Goal: Task Accomplishment & Management: Use online tool/utility

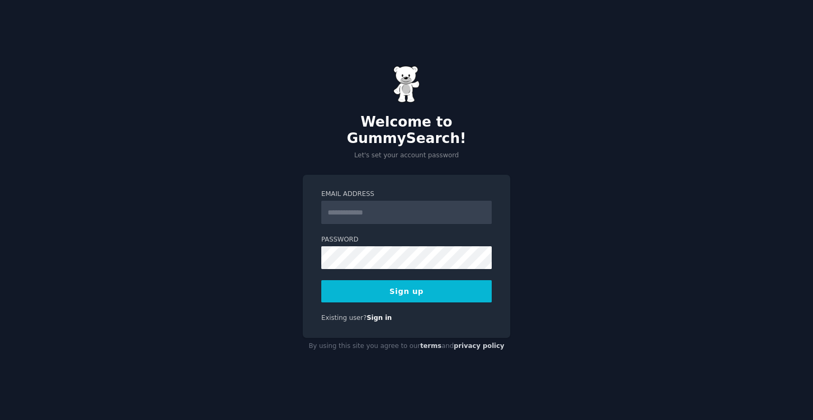
click at [366, 203] on input "Email Address" at bounding box center [406, 212] width 170 height 23
type input "**********"
click at [396, 280] on button "Sign up" at bounding box center [406, 291] width 170 height 22
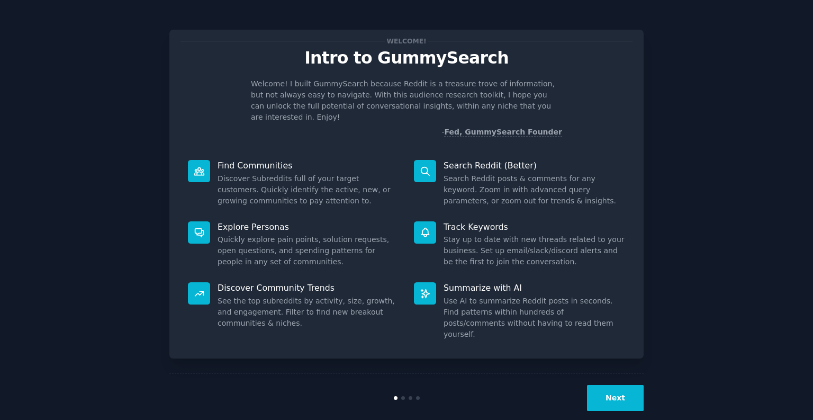
click at [645, 111] on div "Welcome! Intro to GummySearch Welcome! I built GummySearch because Reddit is a …" at bounding box center [406, 218] width 783 height 407
click at [617, 385] on button "Next" at bounding box center [615, 398] width 57 height 26
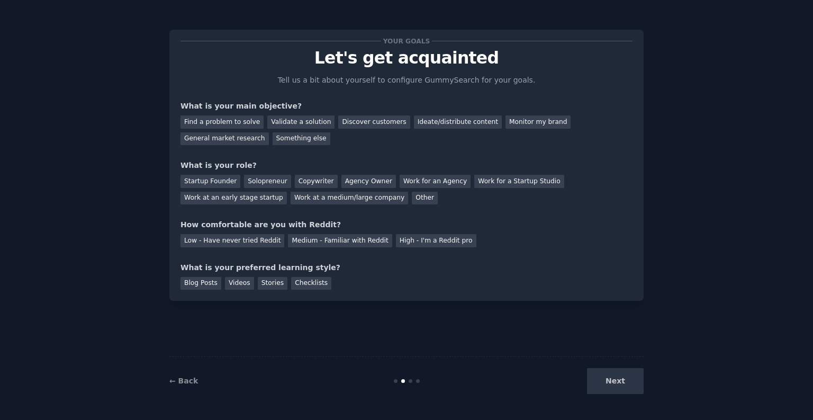
click at [230, 121] on div "Find a problem to solve" at bounding box center [221, 121] width 83 height 13
click at [360, 121] on div "Discover customers" at bounding box center [373, 121] width 71 height 13
click at [210, 120] on div "Find a problem to solve" at bounding box center [221, 121] width 83 height 13
click at [267, 180] on div "Solopreneur" at bounding box center [267, 181] width 47 height 13
click at [255, 241] on div "Low - Have never tried Reddit" at bounding box center [232, 240] width 104 height 13
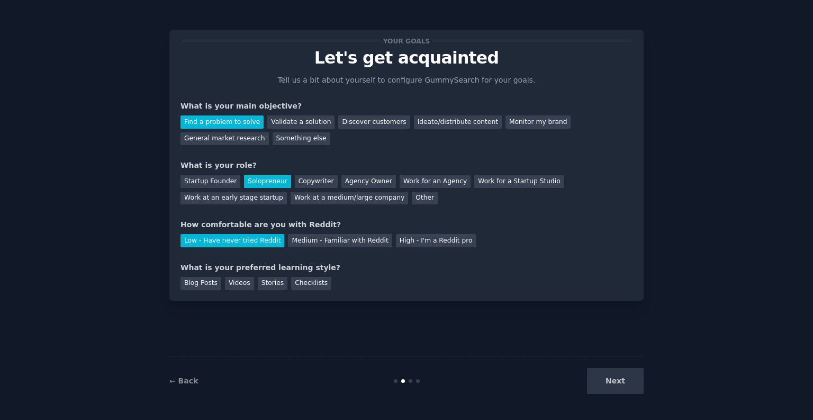
click at [263, 284] on div "Stories" at bounding box center [273, 283] width 30 height 13
click at [614, 375] on button "Next" at bounding box center [615, 381] width 57 height 26
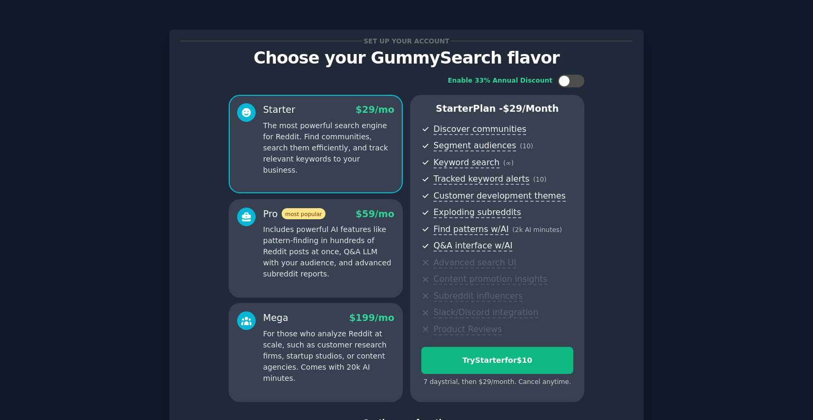
scroll to position [81, 0]
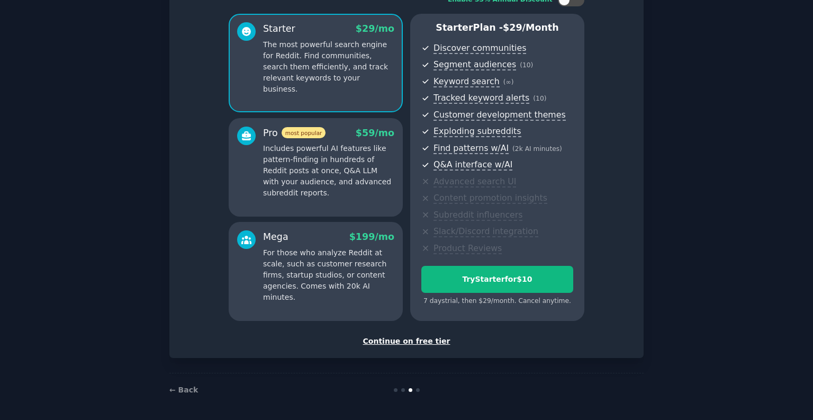
click at [392, 342] on div "Continue on free tier" at bounding box center [406, 341] width 452 height 11
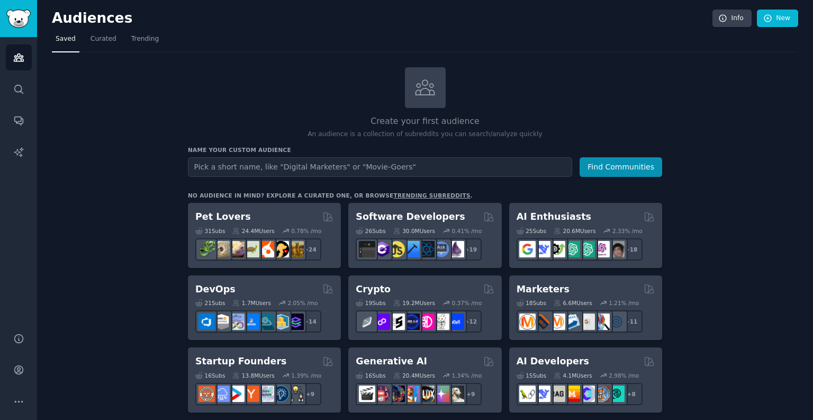
click at [336, 167] on input "text" at bounding box center [380, 167] width 384 height 20
type input "c"
type input "high net worth in the nyc northern nj area struggling to lose weight and lookin…"
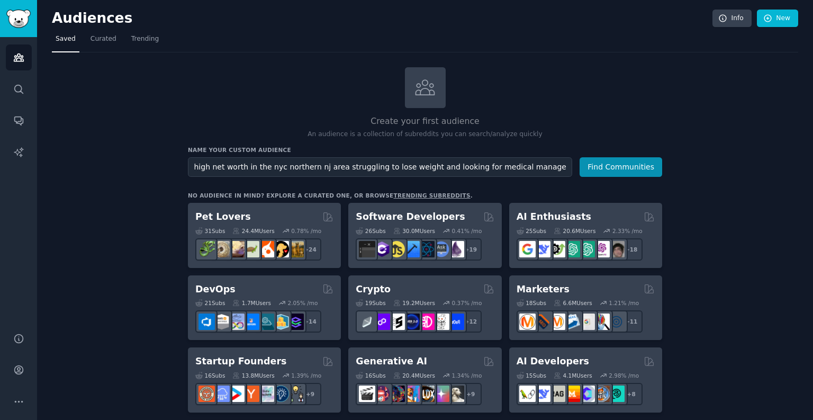
drag, startPoint x: 571, startPoint y: 168, endPoint x: 170, endPoint y: 159, distance: 401.3
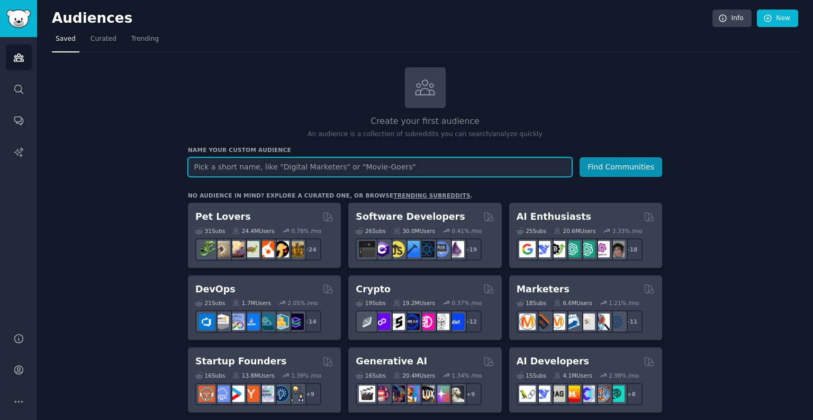
click at [357, 168] on input "text" at bounding box center [380, 167] width 384 height 20
click at [374, 169] on input "text" at bounding box center [380, 167] width 384 height 20
paste input "r/nyc r/AskNYC r/newjersey r/jerseycity r/Hoboken r/loseit r/WeightLossAdvice r…"
type input "r/nyc r/AskNYC r/newjersey r/jerseycity r/Hoboken r/loseit r/WeightLossAdvice r…"
click at [580, 157] on button "Find Communities" at bounding box center [621, 167] width 83 height 20
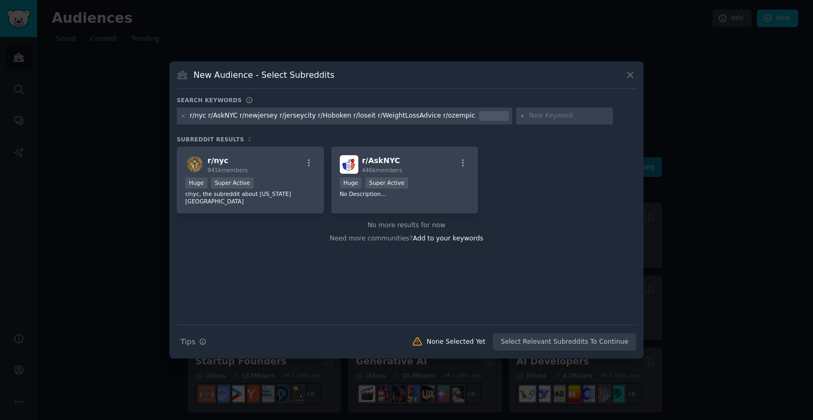
click at [288, 177] on div "Huge Super Active" at bounding box center [250, 183] width 130 height 13
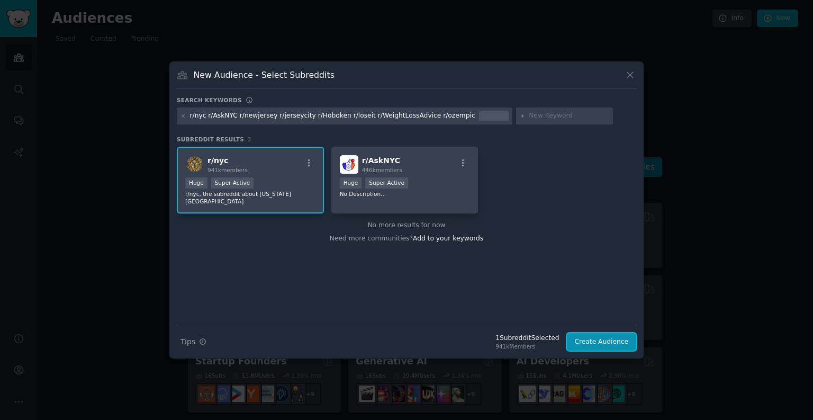
click at [607, 338] on button "Create Audience" at bounding box center [602, 342] width 70 height 18
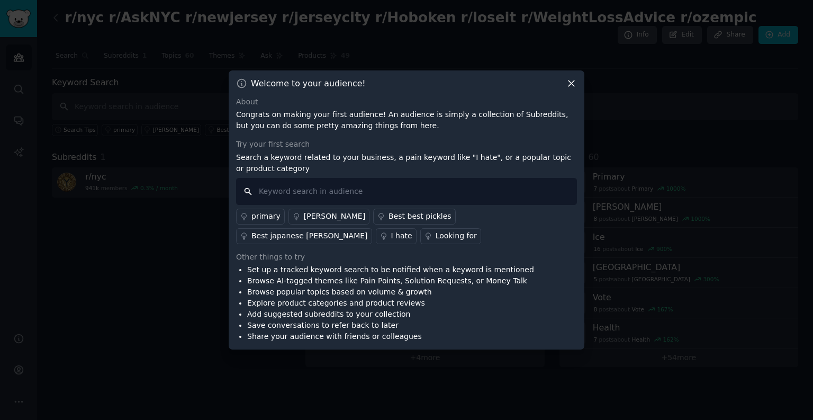
click at [403, 198] on input "text" at bounding box center [406, 191] width 341 height 27
paste input "r/nyc r/AskNYC r/newjersey r/jerseycity r/Hoboken r/loseit r/WeightLossAdvice r…"
type input "r/nyc r/AskNYC r/newjersey r/jerseycity r/Hoboken r/loseit r/WeightLossAdvice r…"
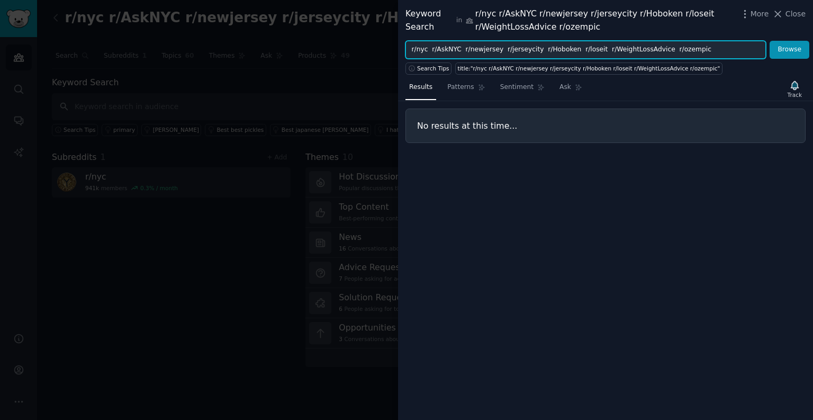
drag, startPoint x: 588, startPoint y: 51, endPoint x: 413, endPoint y: 51, distance: 174.1
click at [413, 51] on input "r/nyc r/AskNYC r/newjersey r/jerseycity r/Hoboken r/loseit r/WeightLossAdvice r…" at bounding box center [585, 50] width 360 height 18
drag, startPoint x: 507, startPoint y: 47, endPoint x: 467, endPoint y: 51, distance: 40.4
click at [467, 51] on input "r/WeightLossAdvice r/ozempic" at bounding box center [585, 50] width 360 height 18
click at [412, 51] on input "r/WeightLossAdvice" at bounding box center [585, 50] width 360 height 18
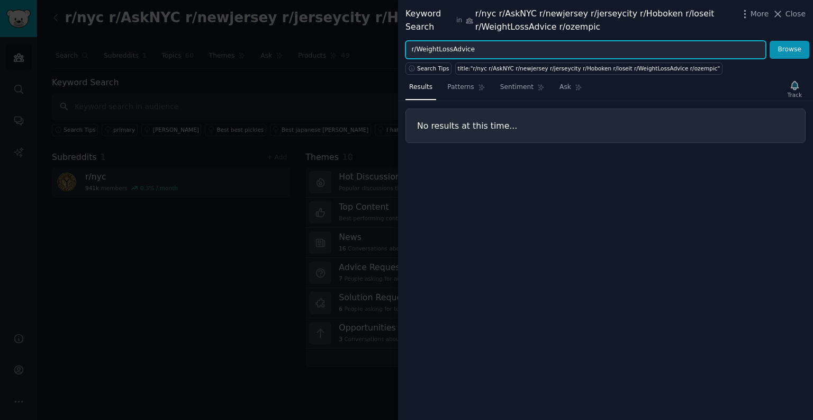
type input "r/WeightLossAdvice"
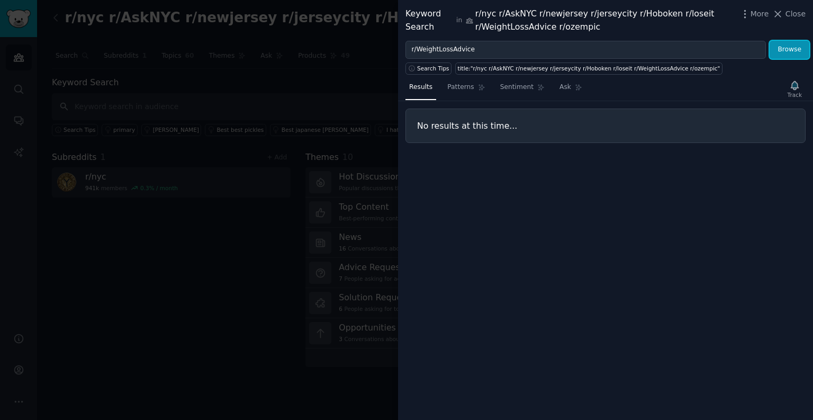
click at [793, 56] on button "Browse" at bounding box center [790, 50] width 40 height 18
click at [254, 246] on div at bounding box center [406, 210] width 813 height 420
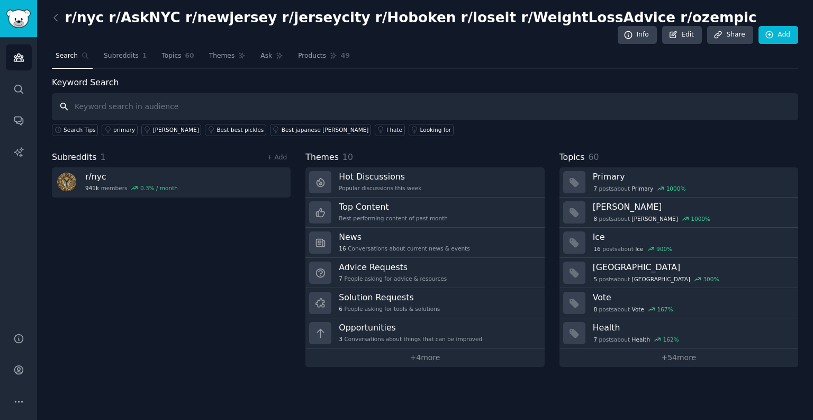
click at [260, 102] on input "text" at bounding box center [425, 106] width 746 height 27
paste input "doctor for weight loss"
type input "doctor for weight loss"
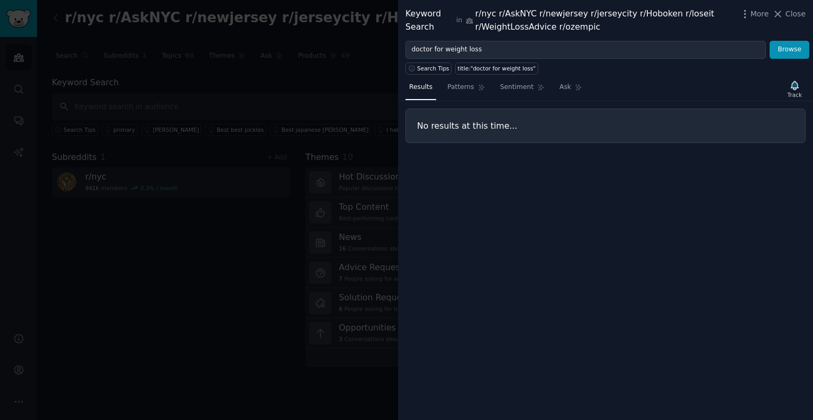
click at [423, 129] on h3 "No results at this time..." at bounding box center [605, 125] width 377 height 11
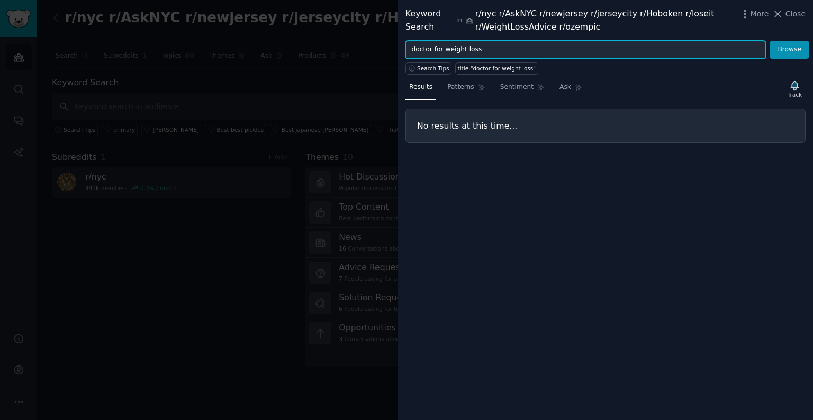
click at [439, 54] on input "doctor for weight loss" at bounding box center [585, 50] width 360 height 18
drag, startPoint x: 497, startPoint y: 49, endPoint x: 344, endPoint y: 52, distance: 153.0
click at [344, 52] on div "Keyword Search in r/nyc r/AskNYC r/newjersey r/jerseycity r/Hoboken r/loseit r/…" at bounding box center [406, 210] width 813 height 420
paste input "concierge doctor"
type input "concierge doctor"
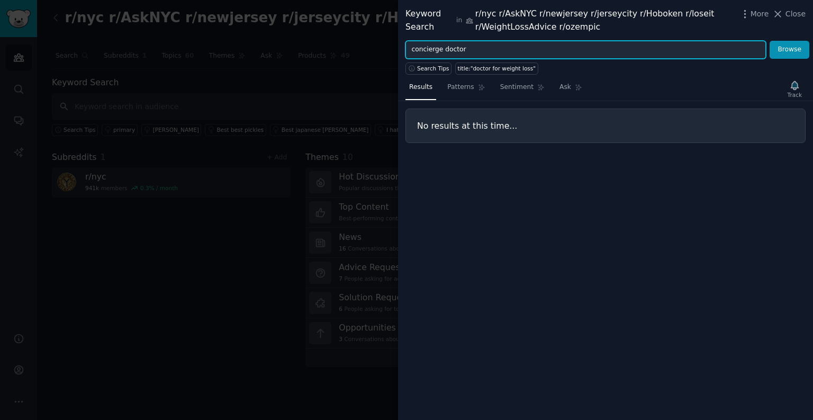
click at [770, 41] on button "Browse" at bounding box center [790, 50] width 40 height 18
drag, startPoint x: 478, startPoint y: 48, endPoint x: 358, endPoint y: 40, distance: 119.9
click at [358, 40] on div "Keyword Search in r/nyc r/AskNYC r/newjersey r/jerseycity r/Hoboken r/loseit r/…" at bounding box center [406, 210] width 813 height 420
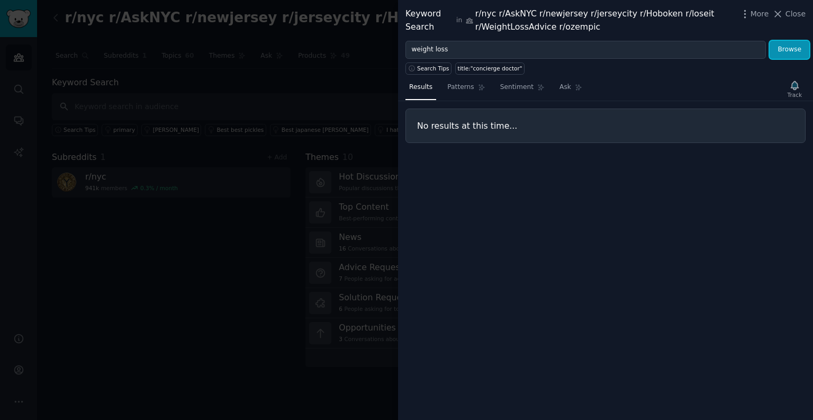
click at [781, 55] on button "Browse" at bounding box center [790, 50] width 40 height 18
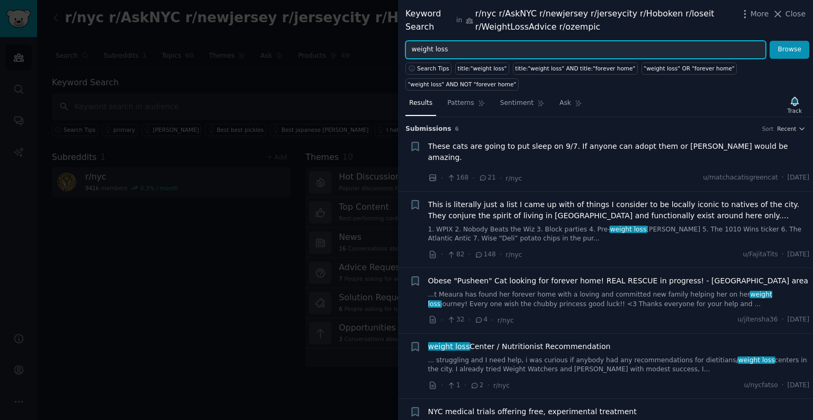
click at [459, 49] on input "weight loss" at bounding box center [585, 50] width 360 height 18
type input "w"
type input "wellness"
click at [770, 41] on button "Browse" at bounding box center [790, 50] width 40 height 18
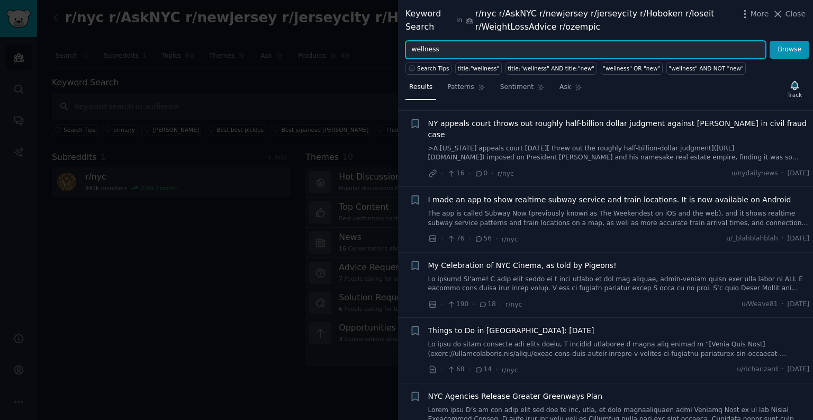
scroll to position [226, 0]
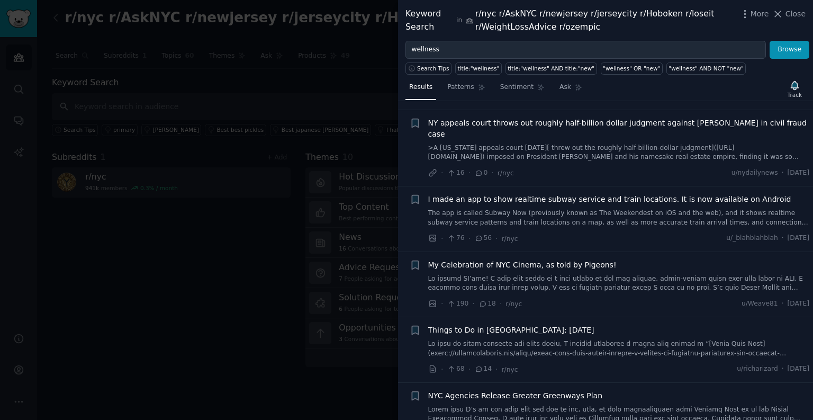
click at [596, 118] on span "NY appeals court throws out roughly half-billion dollar judgment against [PERSO…" at bounding box center [619, 129] width 382 height 22
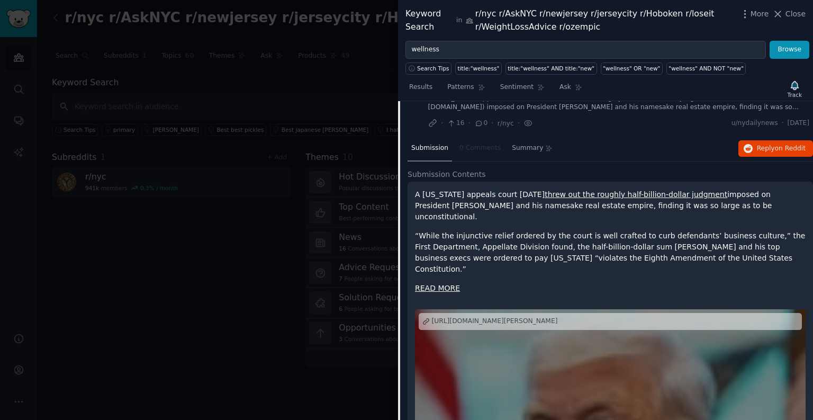
scroll to position [276, 0]
click at [366, 117] on div at bounding box center [406, 210] width 813 height 420
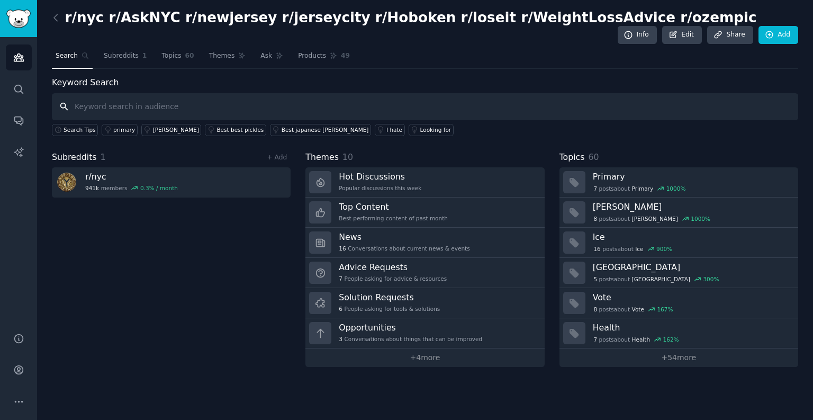
click at [328, 101] on input "text" at bounding box center [425, 106] width 746 height 27
type input "[MEDICAL_DATA]"
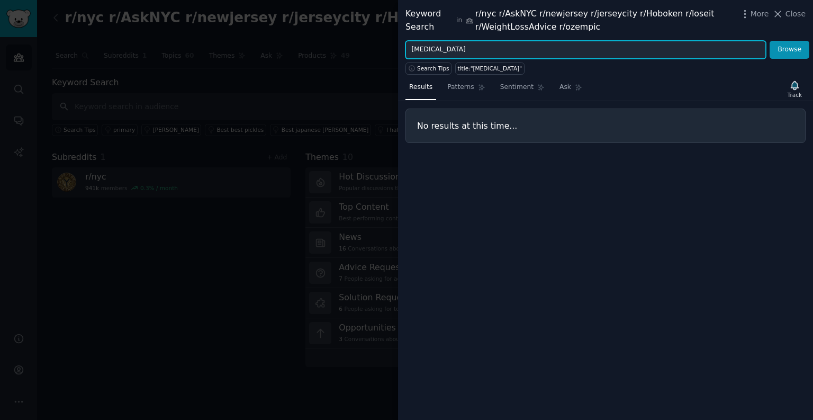
drag, startPoint x: 458, startPoint y: 53, endPoint x: 387, endPoint y: 56, distance: 71.0
click at [387, 56] on div "Keyword Search in r/nyc r/AskNYC r/newjersey r/jerseycity r/Hoboken r/loseit r/…" at bounding box center [406, 210] width 813 height 420
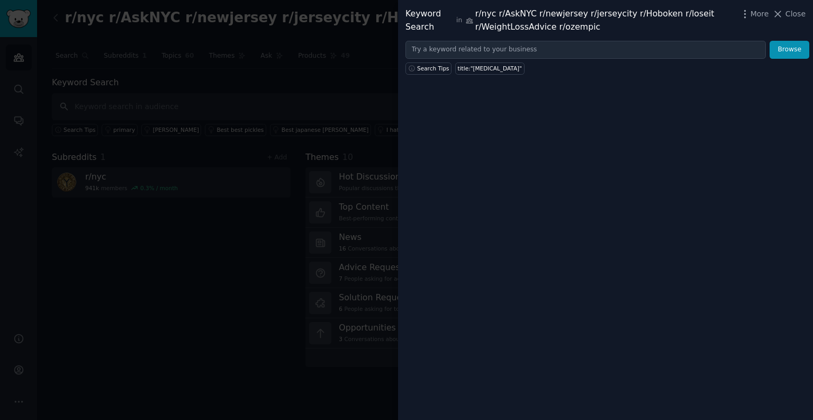
click at [315, 95] on div at bounding box center [406, 210] width 813 height 420
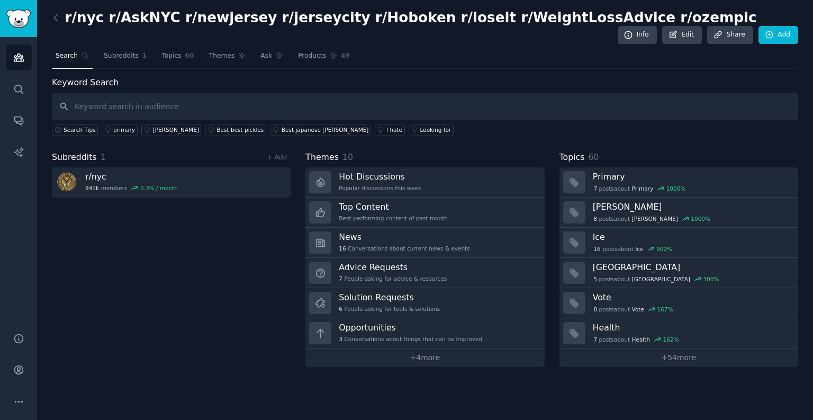
click at [185, 187] on link "r/ nyc 941k members 0.3 % / month" at bounding box center [171, 182] width 239 height 30
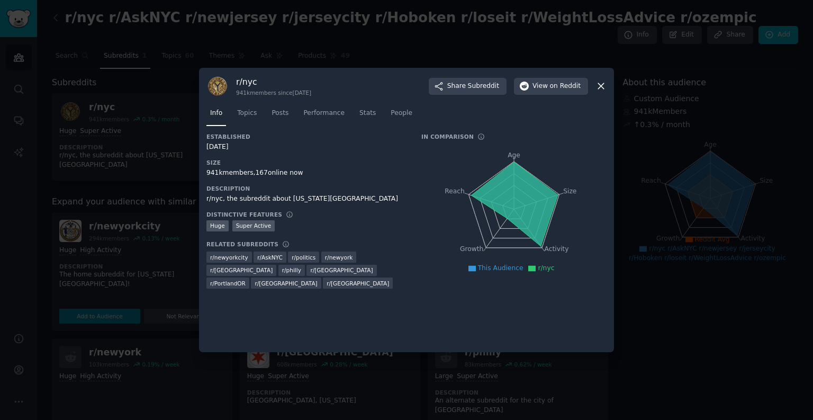
click at [517, 184] on icon at bounding box center [515, 204] width 86 height 84
click at [600, 82] on icon at bounding box center [600, 85] width 11 height 11
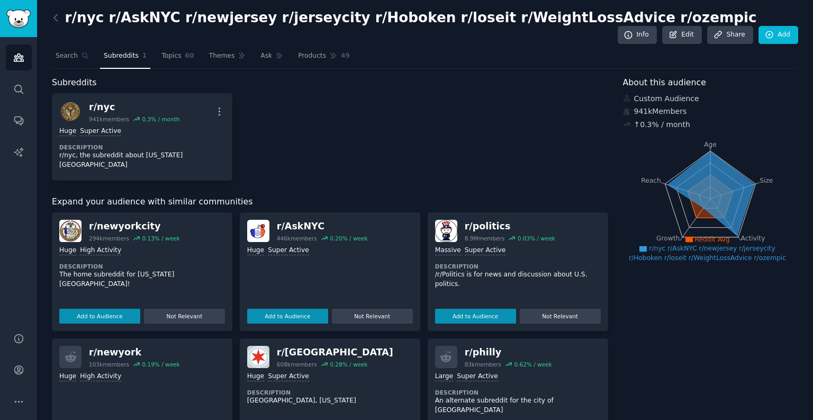
click at [82, 57] on icon at bounding box center [85, 55] width 7 height 7
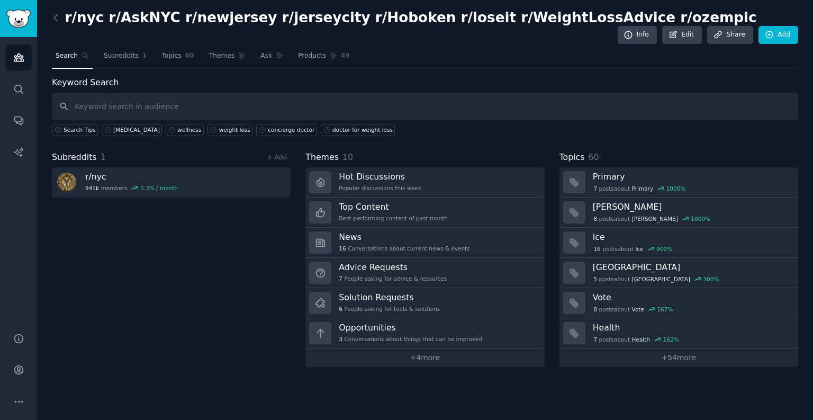
click at [154, 106] on input "text" at bounding box center [425, 106] width 746 height 27
type input "weight loss"
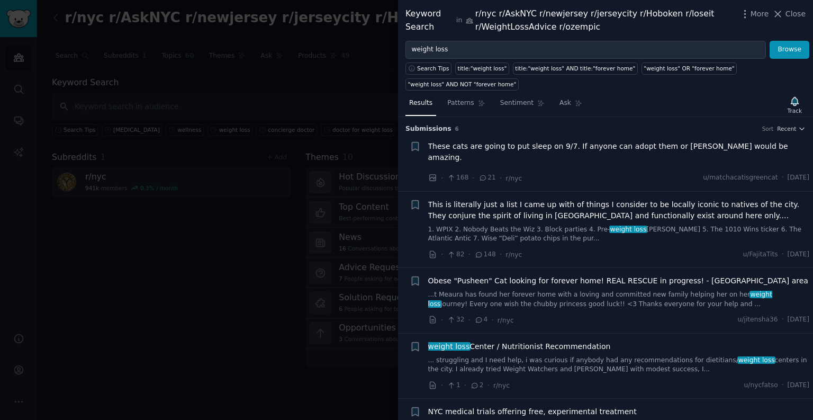
click at [239, 224] on div at bounding box center [406, 210] width 813 height 420
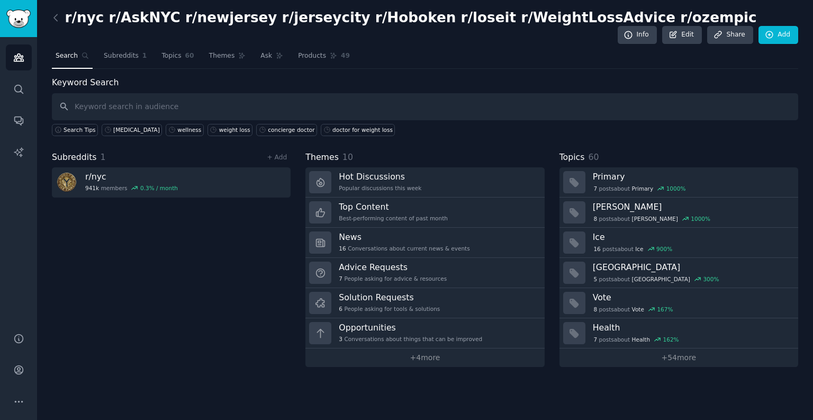
click at [116, 62] on link "Subreddits 1" at bounding box center [125, 59] width 50 height 22
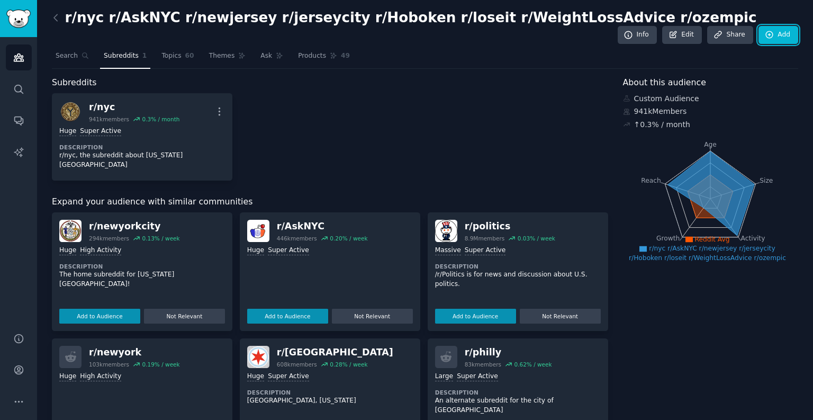
click at [778, 41] on link "Add" at bounding box center [778, 35] width 40 height 18
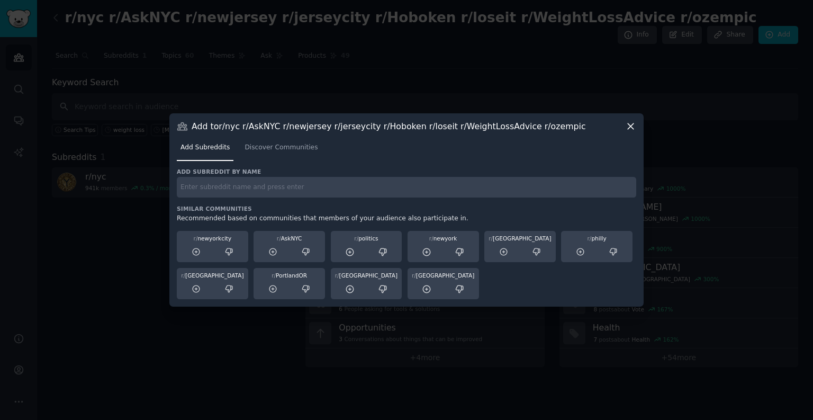
click at [401, 193] on input "text" at bounding box center [406, 187] width 459 height 21
type input "weight loss nyc"
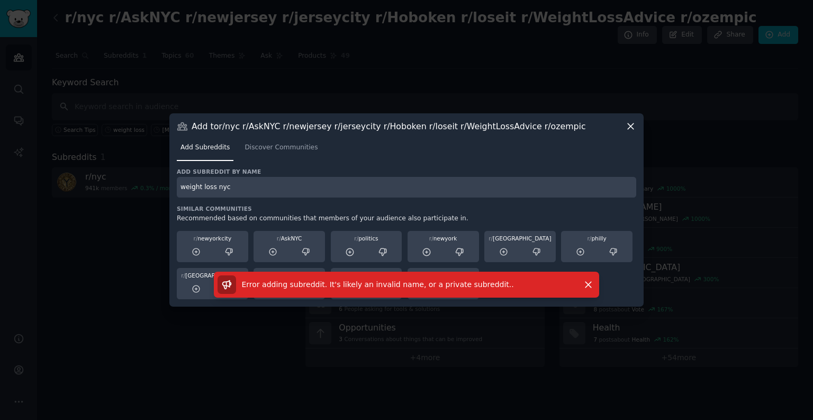
click at [361, 191] on input "weight loss nyc" at bounding box center [406, 187] width 459 height 21
click at [266, 141] on link "Discover Communities" at bounding box center [281, 150] width 80 height 22
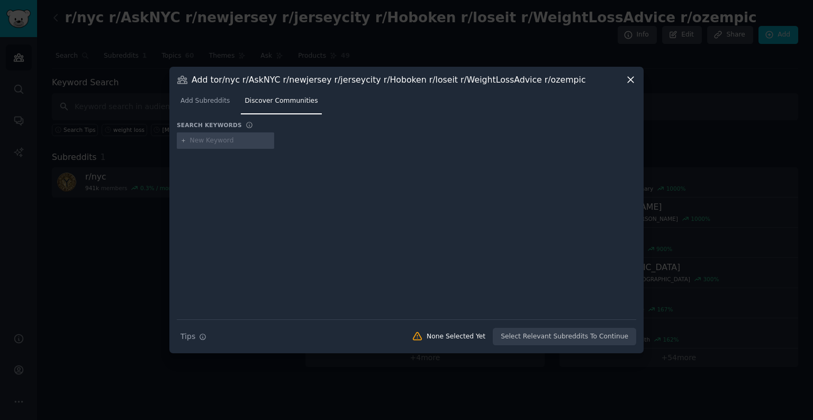
click at [227, 143] on input "text" at bounding box center [230, 141] width 80 height 10
type input "weight loss"
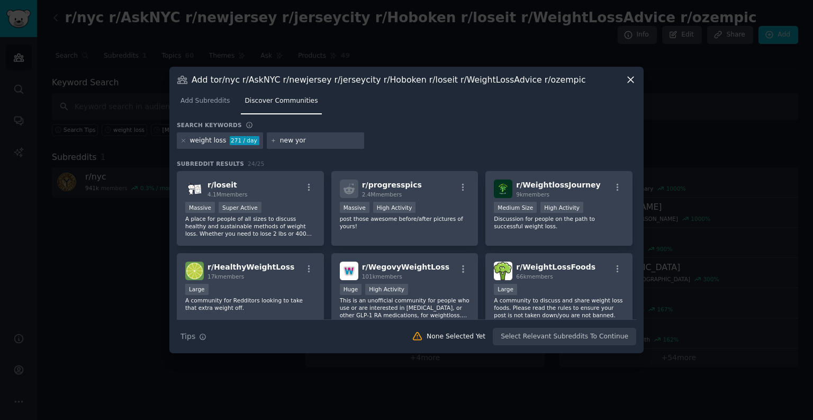
type input "[US_STATE]"
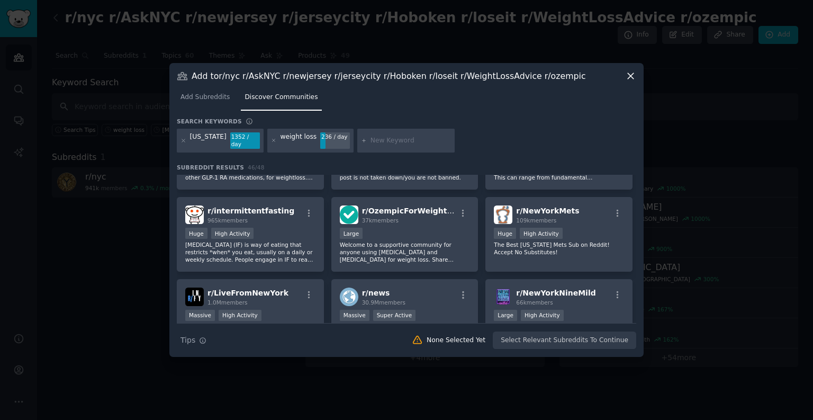
scroll to position [290, 0]
click at [382, 143] on input "text" at bounding box center [411, 141] width 80 height 10
type input "doctor"
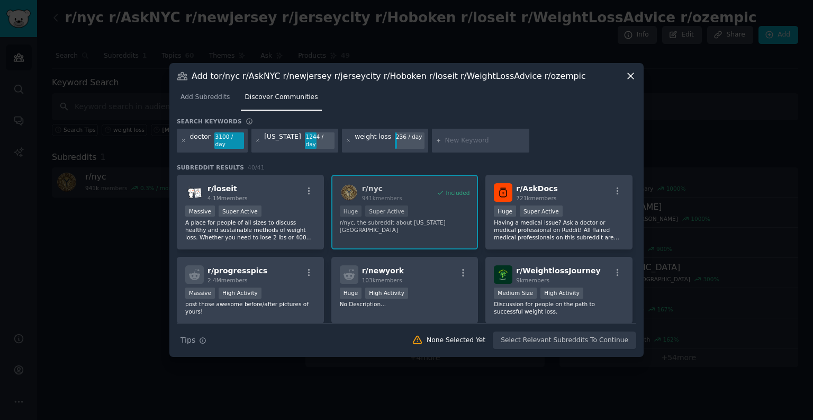
click at [278, 205] on div "Massive Super Active" at bounding box center [250, 211] width 130 height 13
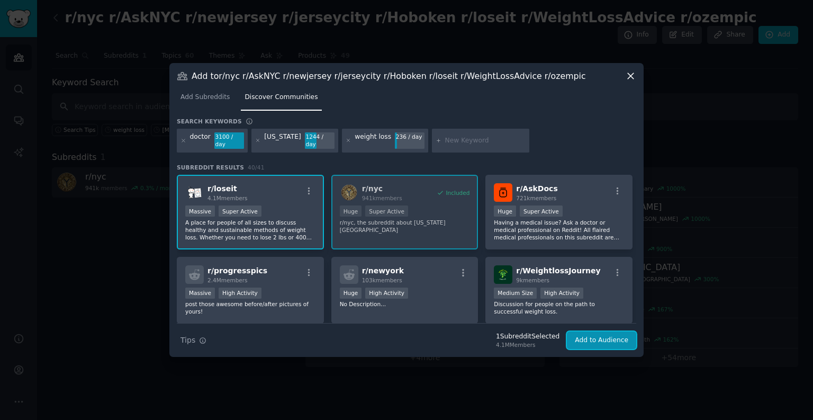
click at [603, 340] on button "Add to Audience" at bounding box center [601, 340] width 69 height 18
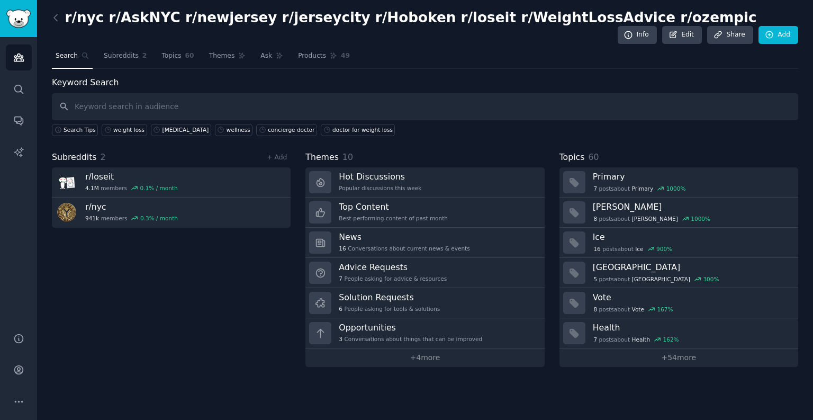
click at [185, 178] on link "r/ loseit 4.1M members 0.1 % / month" at bounding box center [171, 182] width 239 height 30
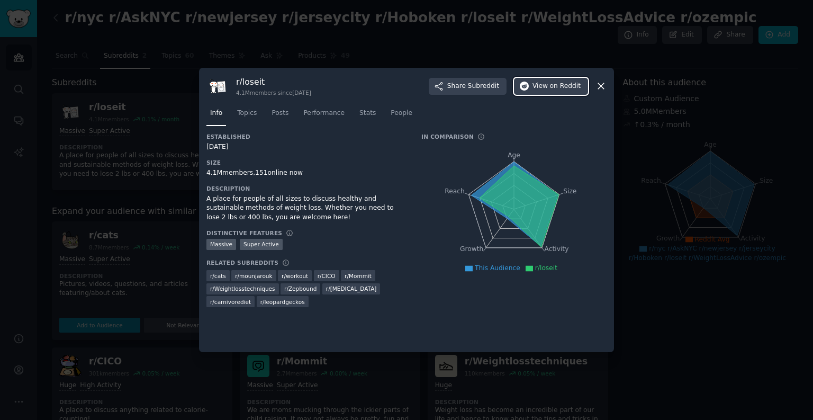
click at [557, 87] on span "on Reddit" at bounding box center [565, 87] width 31 height 10
